Goal: Communication & Community: Participate in discussion

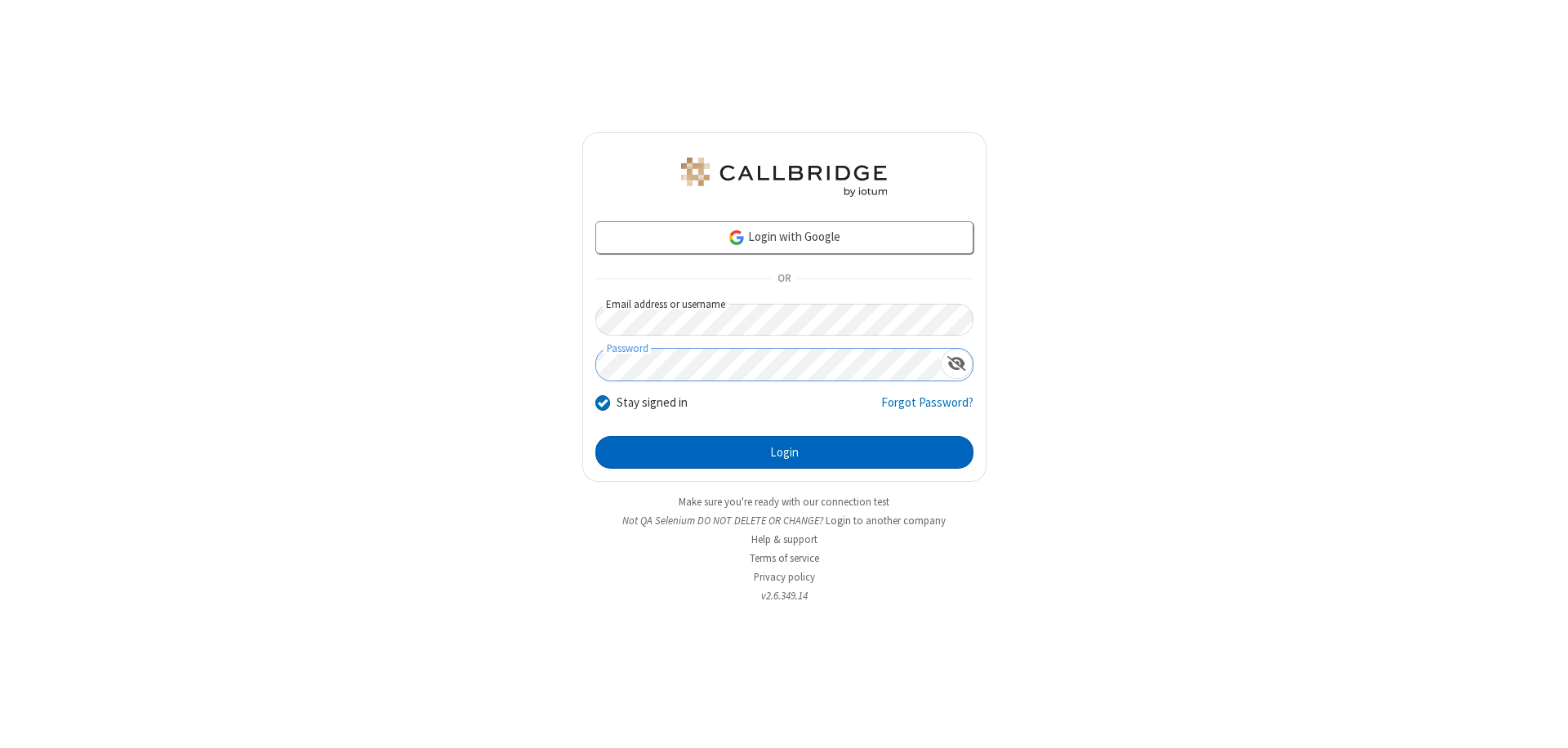
click at [784, 453] on button "Login" at bounding box center [785, 452] width 378 height 32
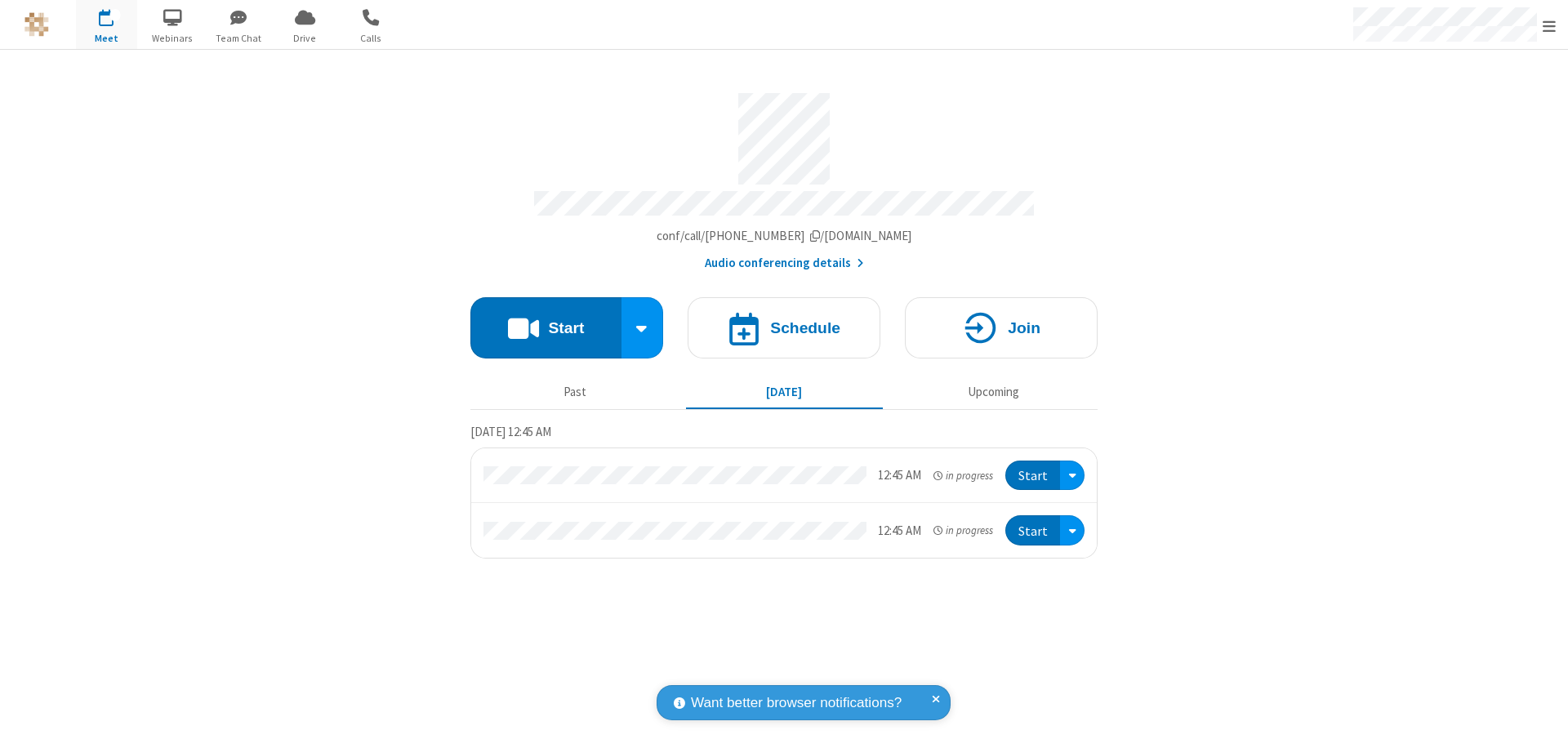
click at [546, 320] on button "Start" at bounding box center [546, 327] width 151 height 61
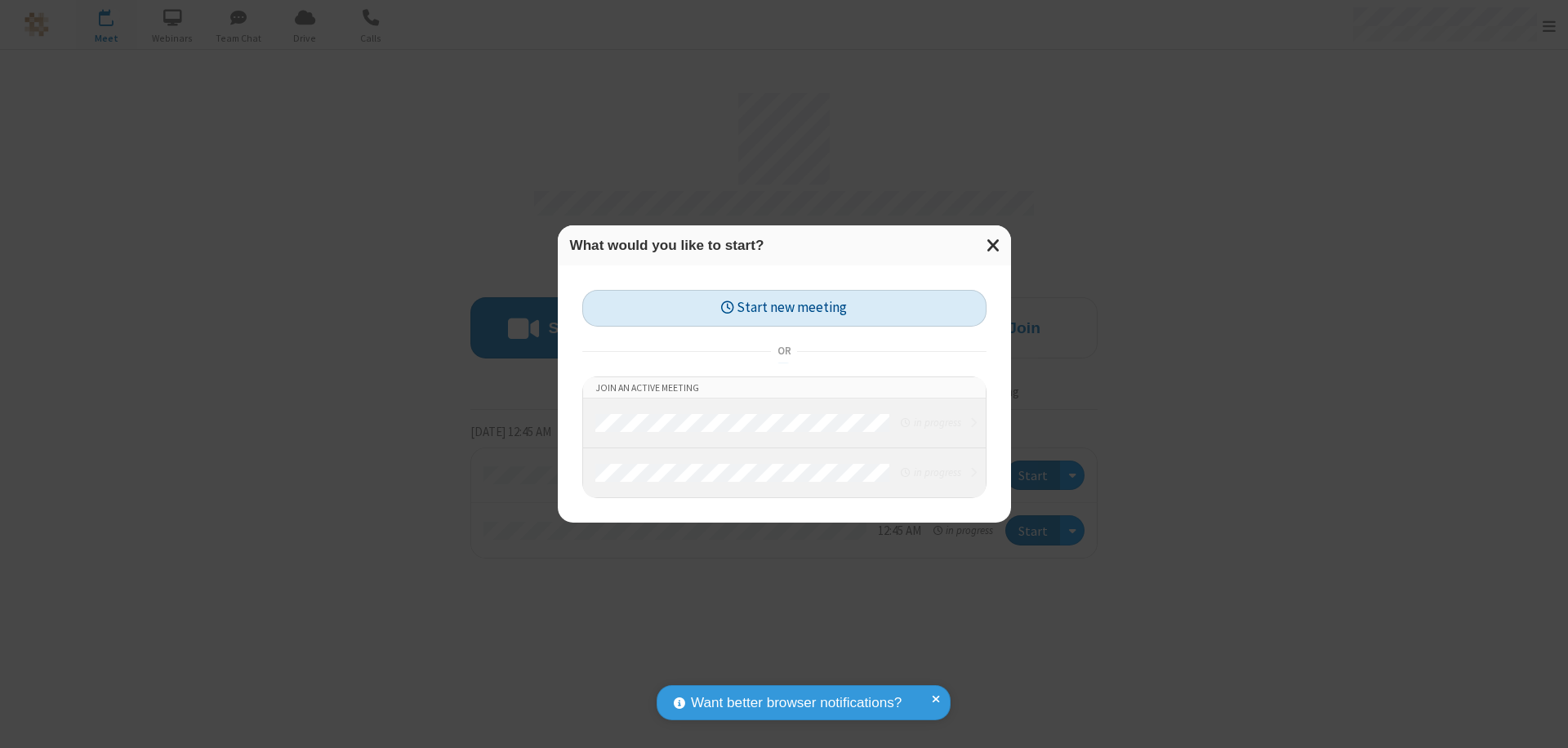
click at [784, 308] on button "Start new meeting" at bounding box center [784, 308] width 404 height 37
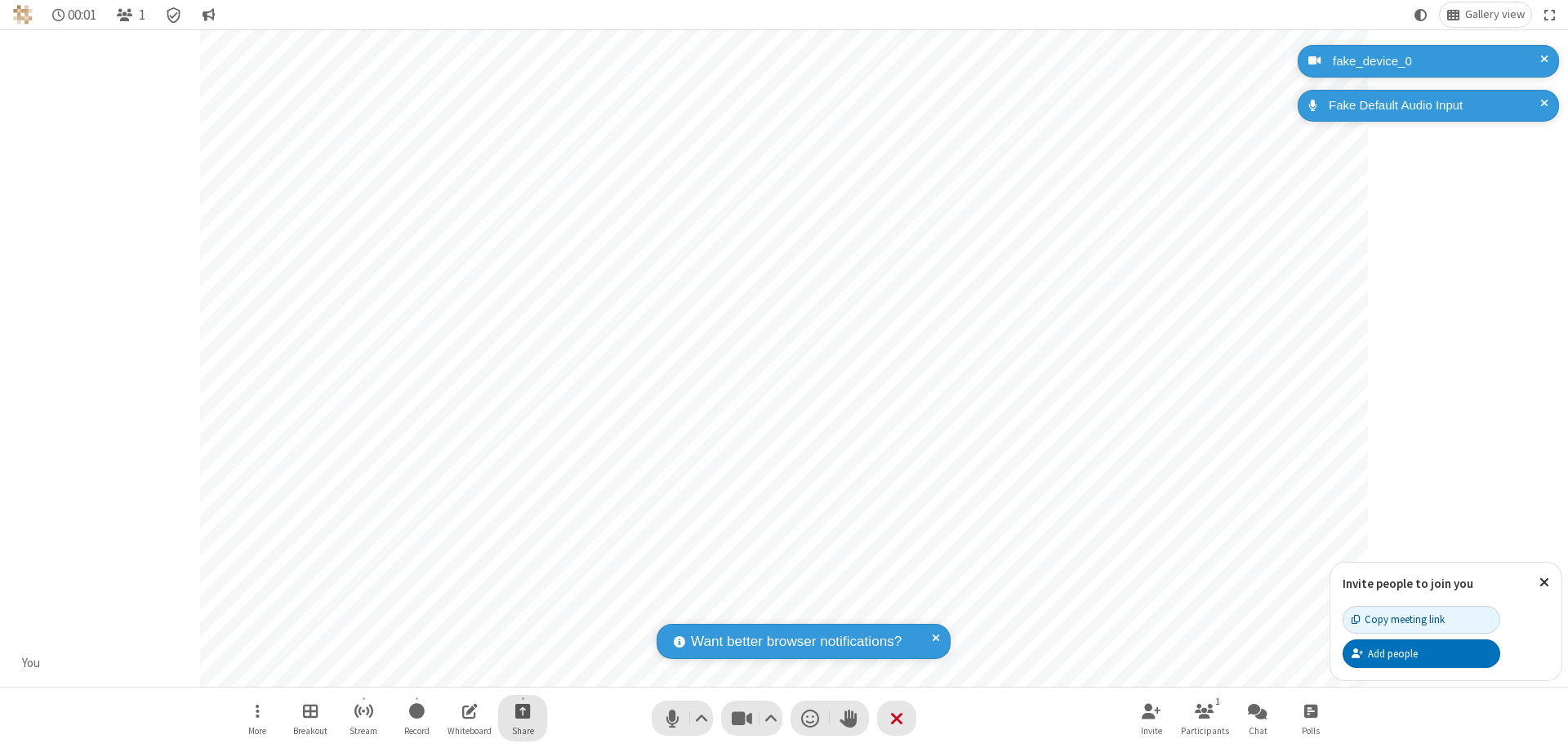
click at [523, 710] on span "Start sharing" at bounding box center [523, 711] width 16 height 20
click at [457, 671] on span "Share my screen" at bounding box center [457, 672] width 18 height 14
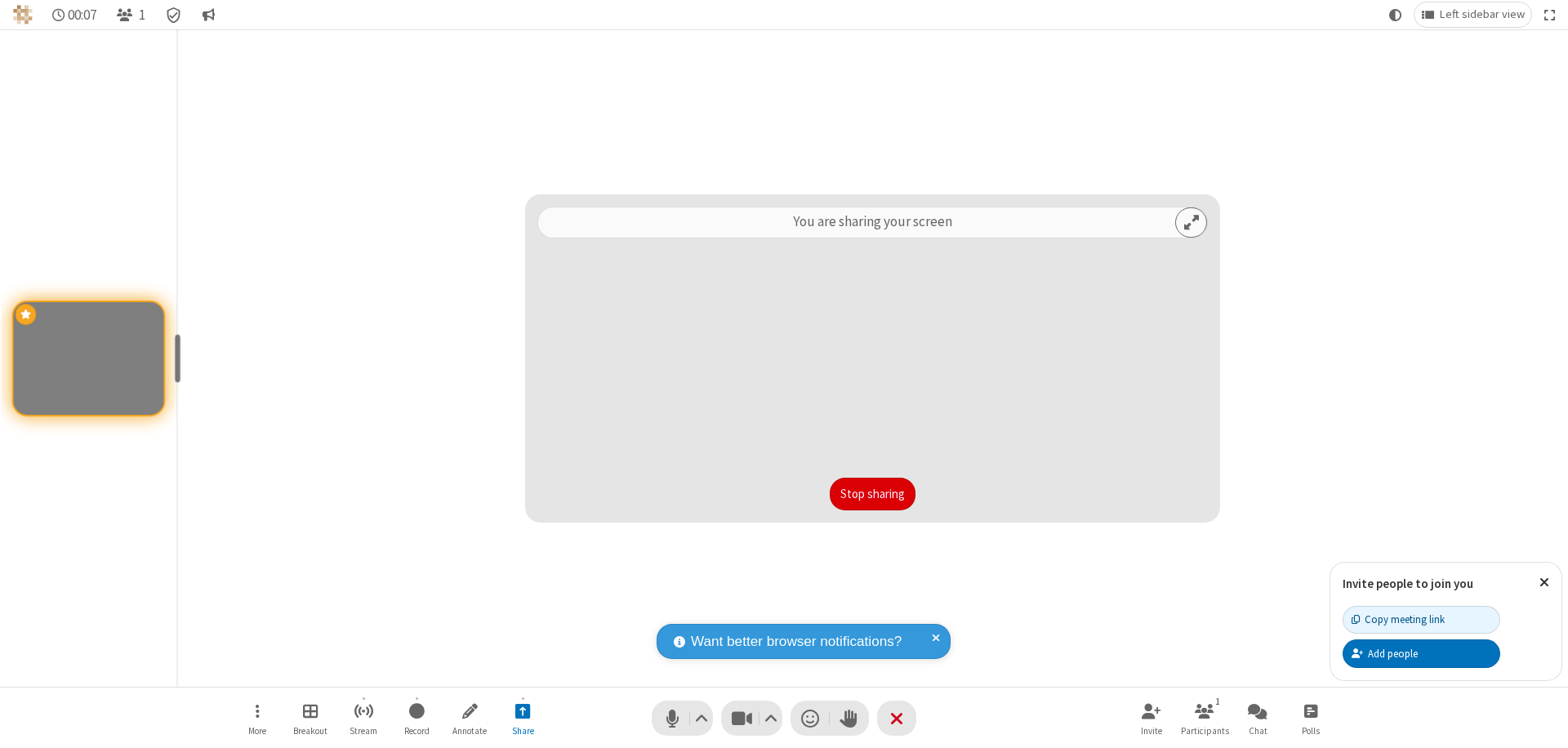
click at [873, 494] on button "Stop sharing" at bounding box center [873, 493] width 86 height 32
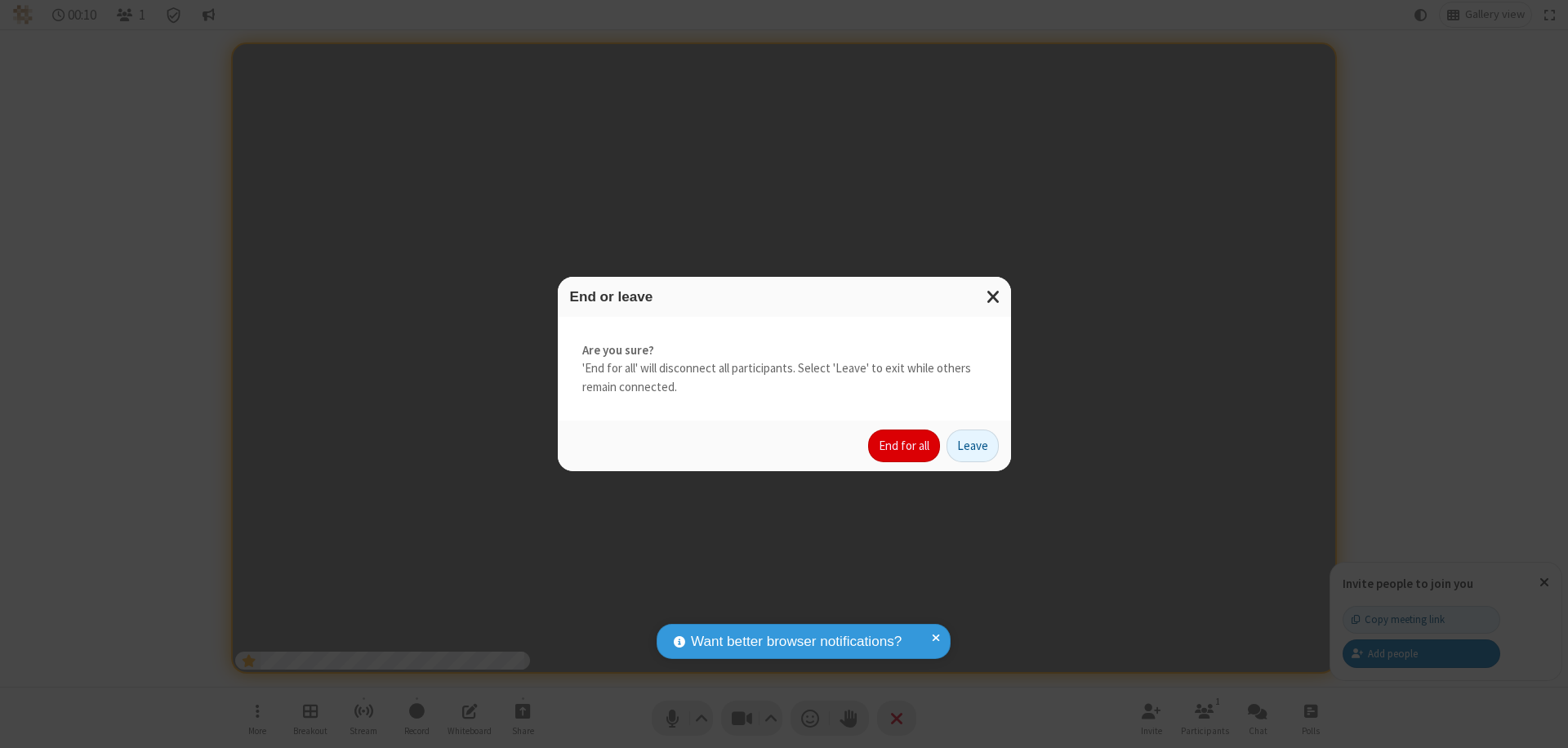
click at [905, 446] on button "End for all" at bounding box center [904, 445] width 72 height 32
